Goal: Task Accomplishment & Management: Use online tool/utility

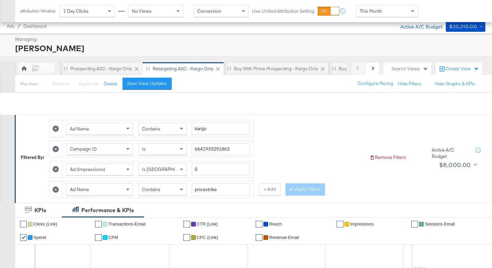
scroll to position [309, 0]
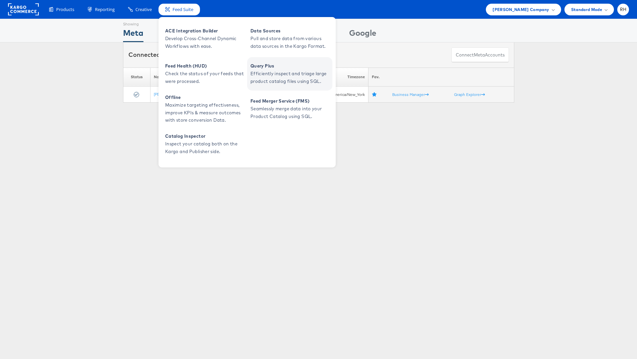
click at [269, 78] on span "Efficiently inspect and triage large product catalog files using SQL." at bounding box center [290, 77] width 80 height 15
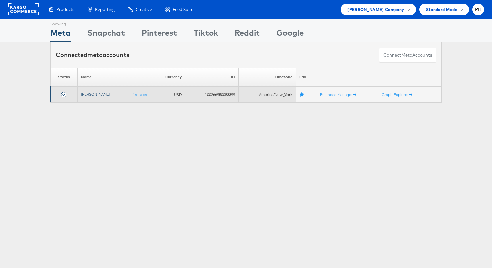
click at [100, 93] on link "[PERSON_NAME]" at bounding box center [95, 94] width 29 height 5
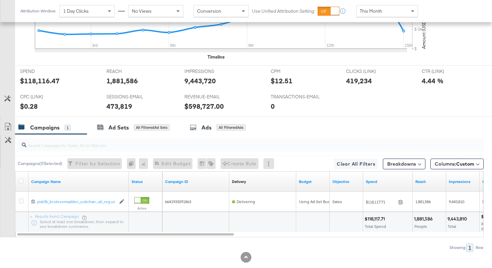
scroll to position [289, 0]
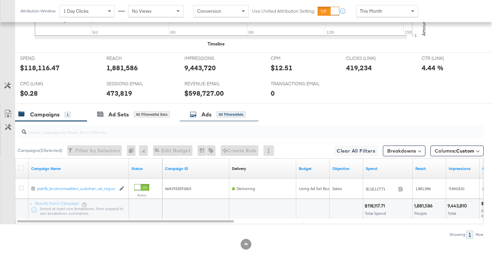
click at [207, 112] on div "Ads" at bounding box center [206, 115] width 10 height 8
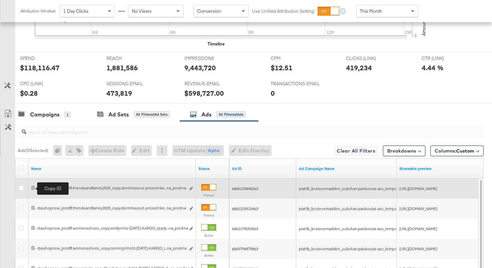
click at [34, 187] on icon at bounding box center [33, 188] width 4 height 4
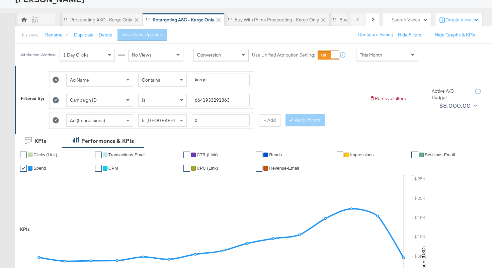
scroll to position [0, 0]
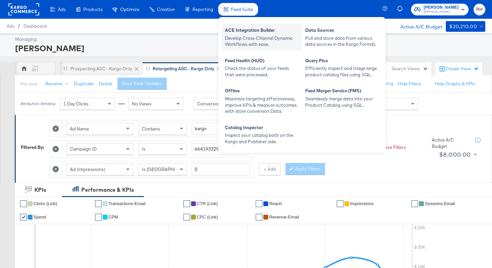
click at [244, 39] on div "Develop Cross-Channel Dynamic Workflows with ease." at bounding box center [262, 41] width 74 height 12
